Goal: Entertainment & Leisure: Consume media (video, audio)

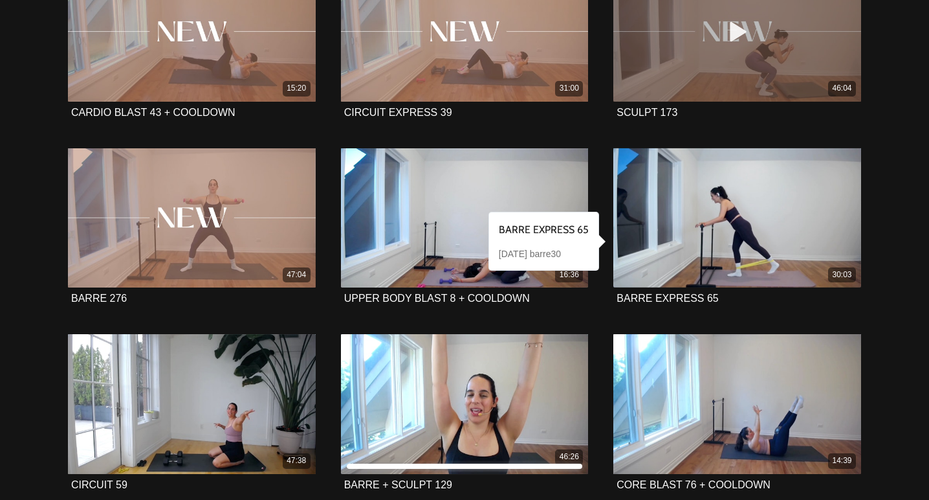
scroll to position [249, 0]
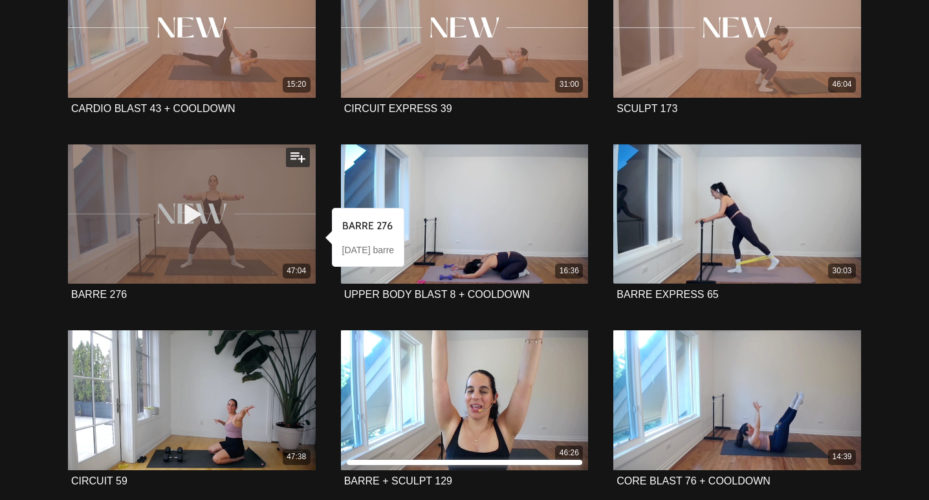
click at [199, 211] on icon at bounding box center [191, 214] width 39 height 23
